Goal: Information Seeking & Learning: Find specific fact

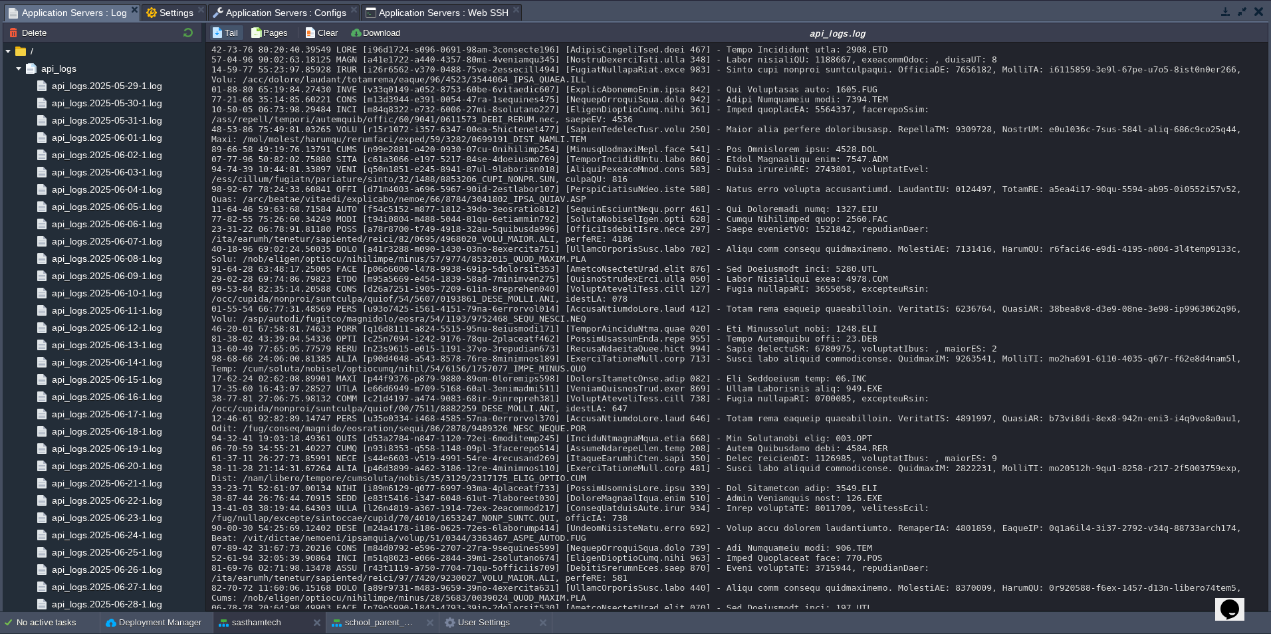
scroll to position [20449, 0]
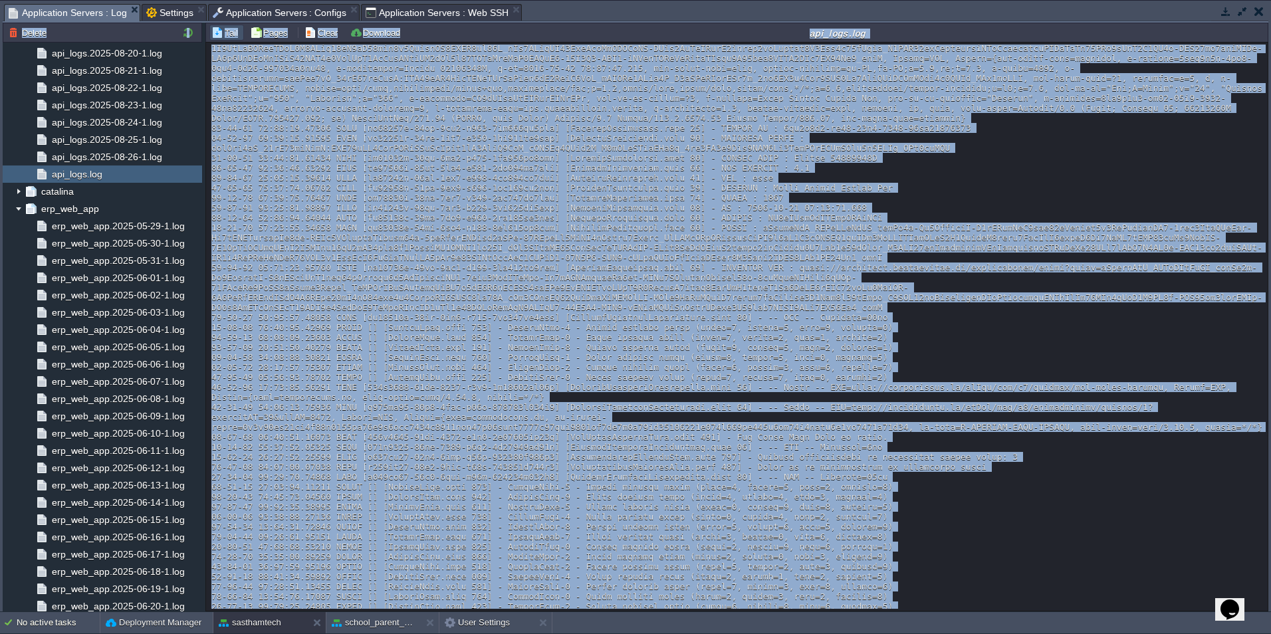
drag, startPoint x: 1265, startPoint y: 483, endPoint x: 1271, endPoint y: 559, distance: 76.7
click at [1270, 559] on html "New Environment Import Marketplace Bonus ₹0.00 Upgrade Account Balance ₹0.00 Se…" at bounding box center [635, 317] width 1271 height 634
drag, startPoint x: 1271, startPoint y: 559, endPoint x: 1197, endPoint y: 490, distance: 101.6
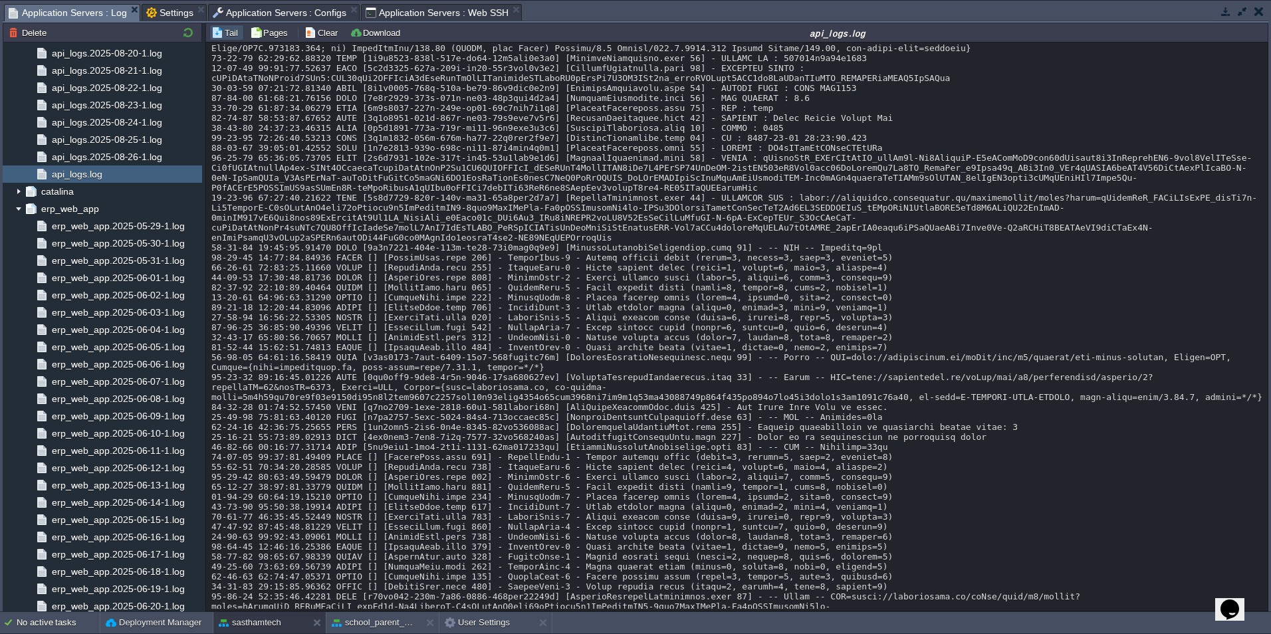
scroll to position [27916, 0]
click at [124, 153] on span "api_logs.2025-08-26-1.log" at bounding box center [106, 157] width 115 height 12
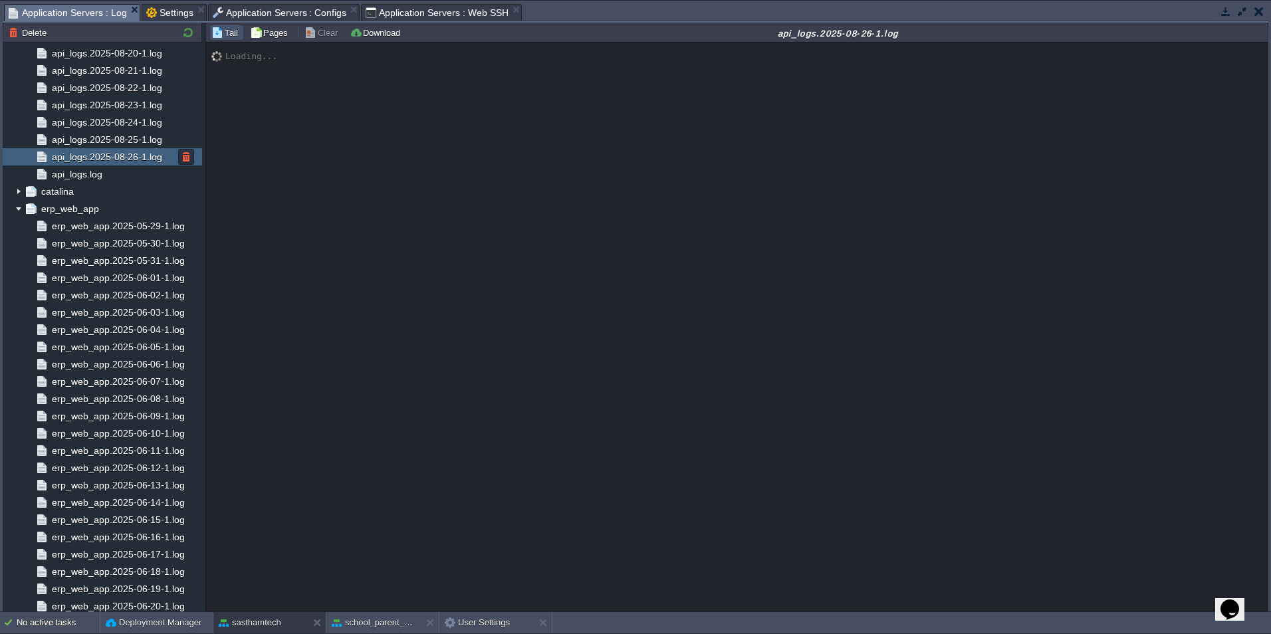
scroll to position [0, 0]
click at [122, 168] on div "api_logs.log" at bounding box center [102, 173] width 199 height 17
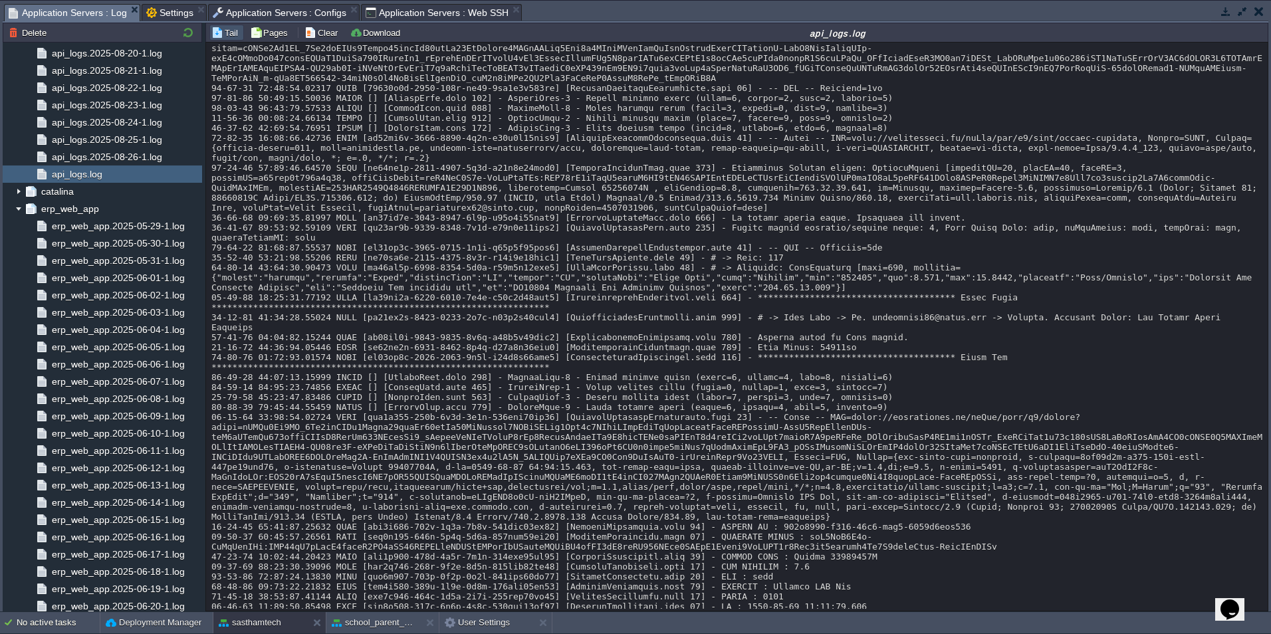
scroll to position [13513, 0]
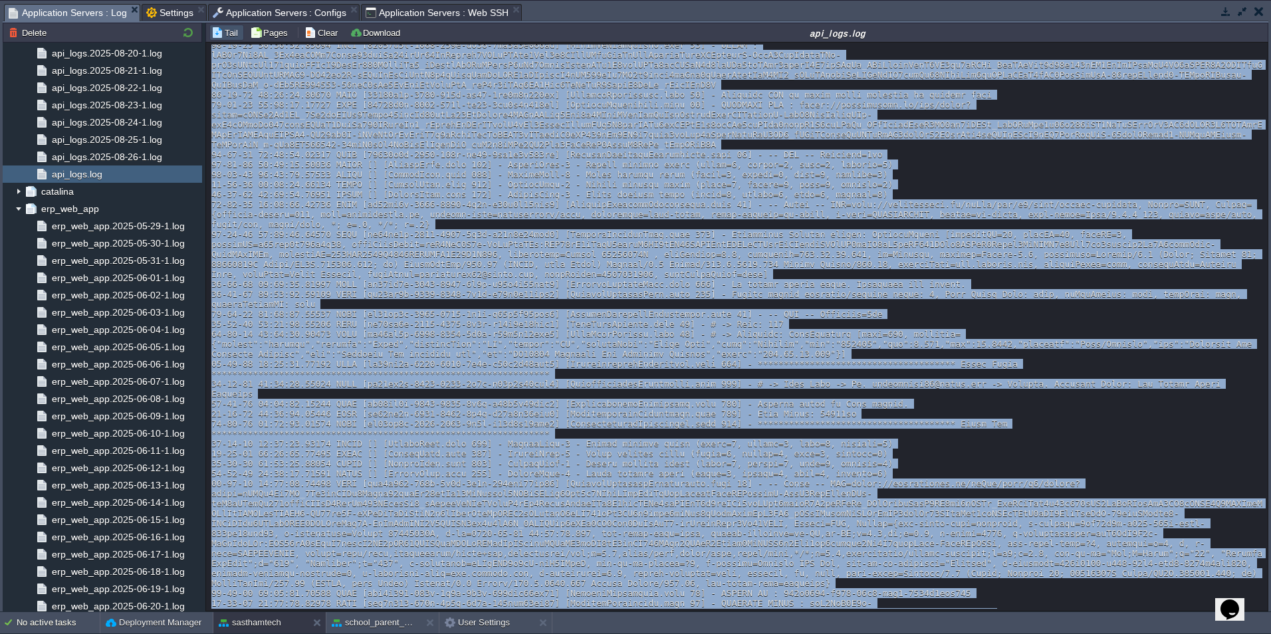
drag, startPoint x: 756, startPoint y: 145, endPoint x: 928, endPoint y: 152, distance: 171.6
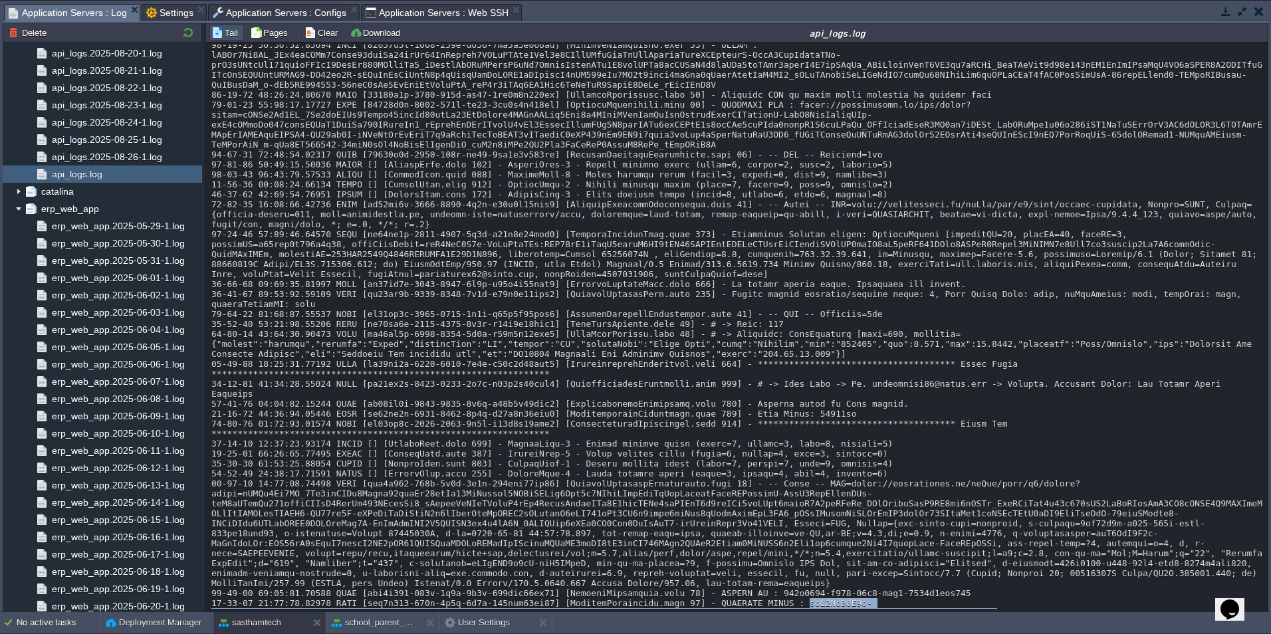
drag, startPoint x: 760, startPoint y: 145, endPoint x: 929, endPoint y: 155, distance: 169.8
copy div "efQ1AvK4T7e-WsVhIzvAJv:APA91bH3mVpbU3mmiwY3QX0cFJ16DAUVTdhKGIXlEPDdzGmFUkmlvLIT…"
